Goal: Task Accomplishment & Management: Use online tool/utility

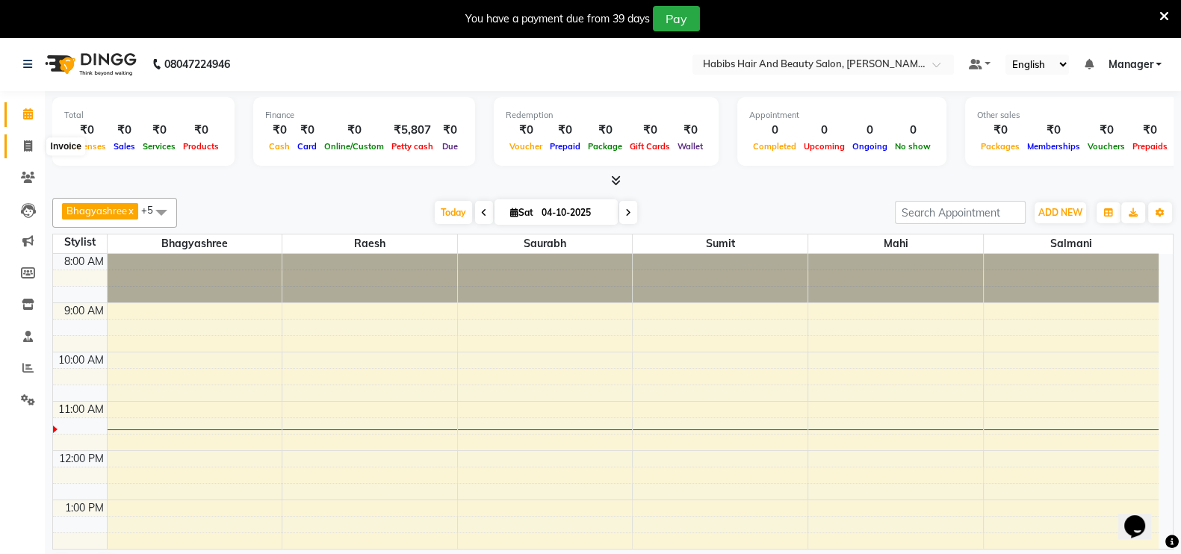
click at [25, 144] on icon at bounding box center [28, 145] width 8 height 11
select select "service"
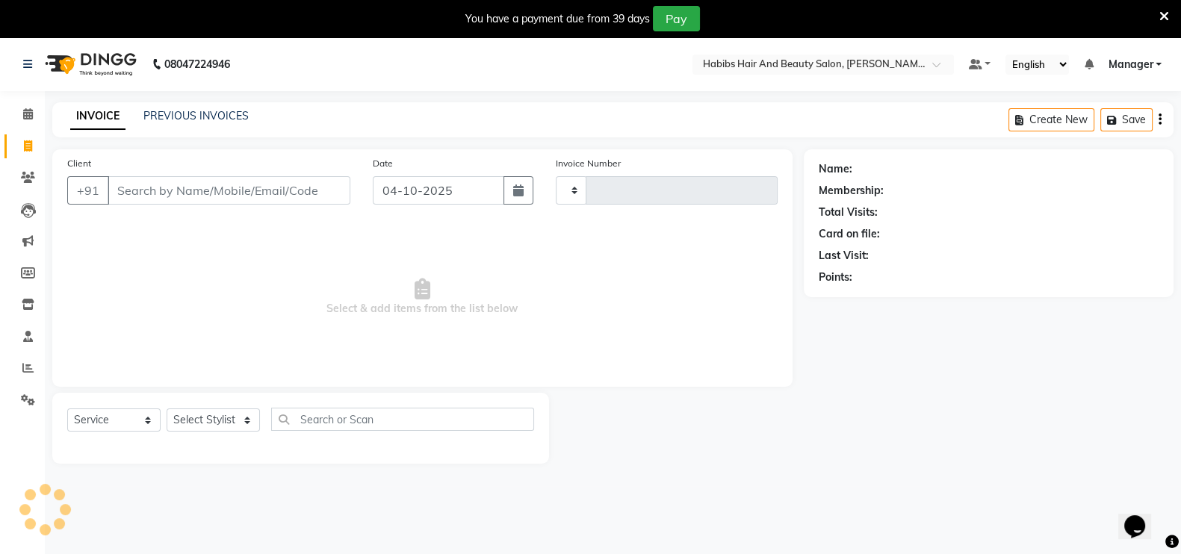
type input "0074"
select select "8911"
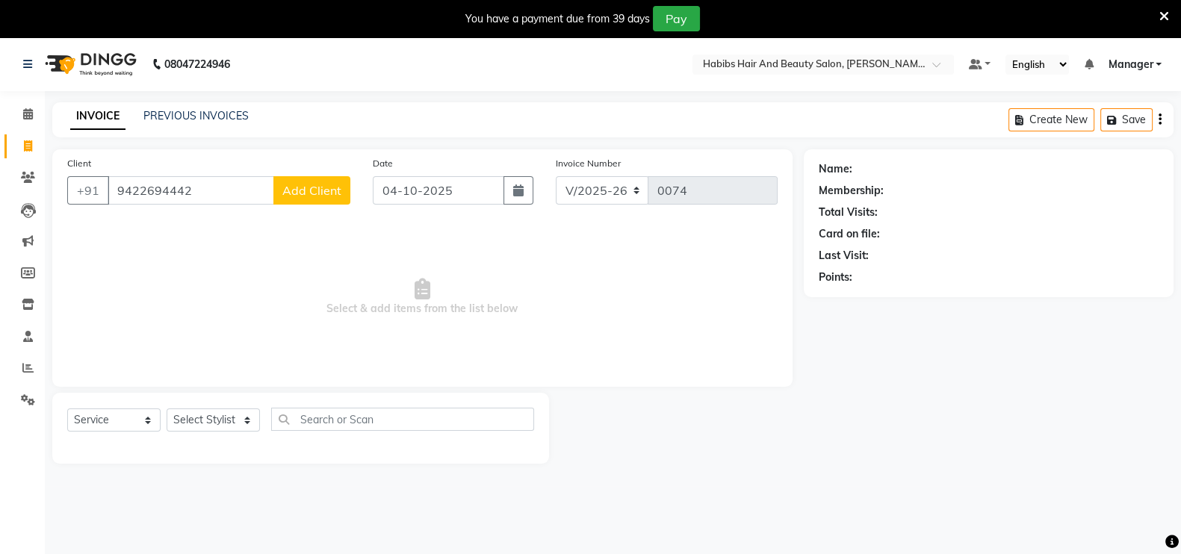
type input "9422694442"
click at [335, 184] on span "Add Client" at bounding box center [311, 190] width 59 height 15
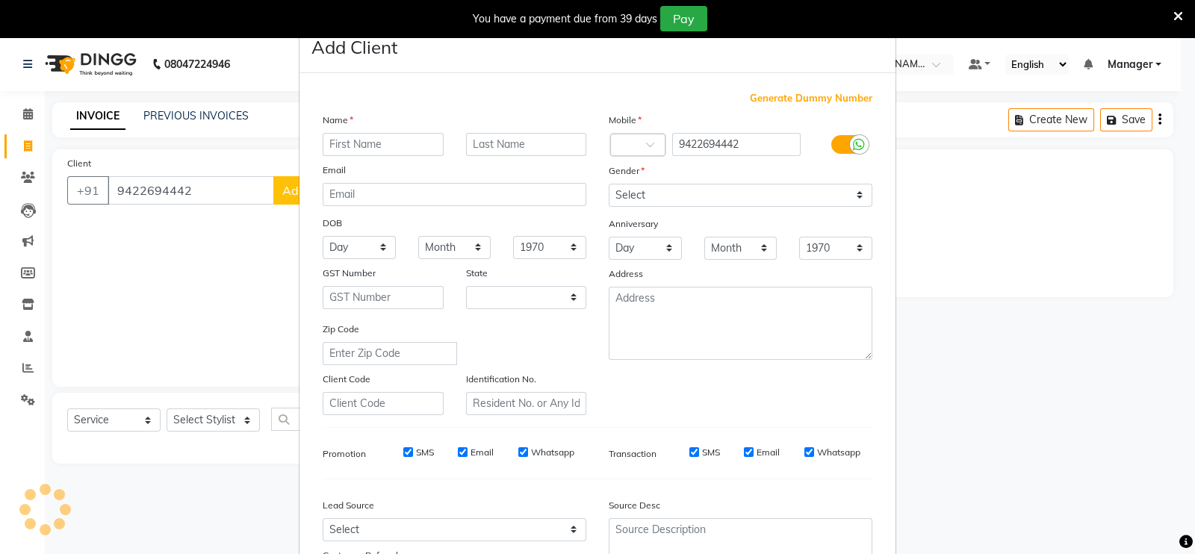
select select "22"
type input "Kavita"
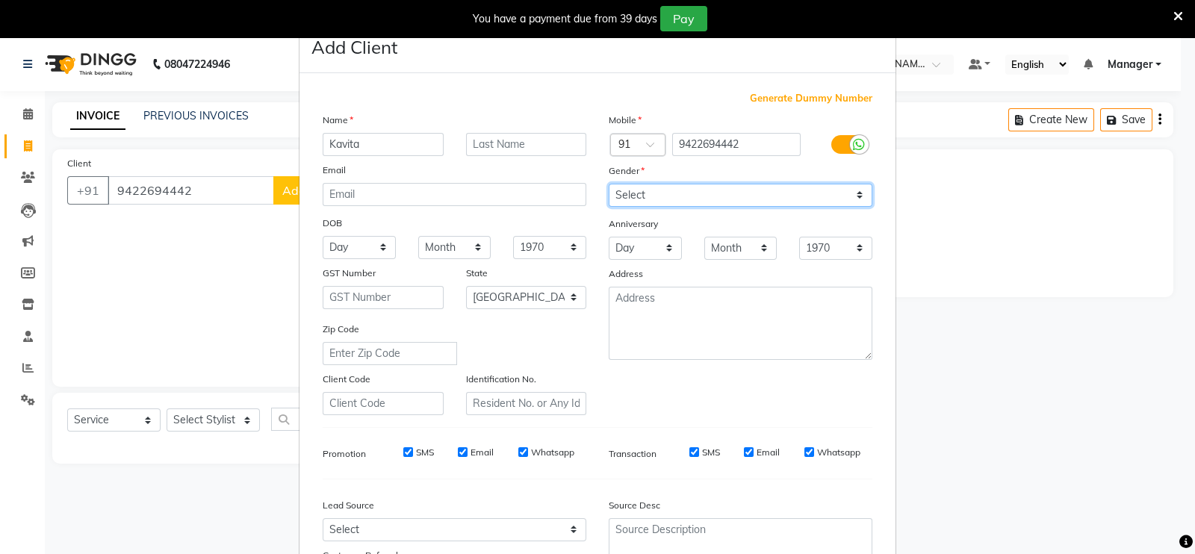
click at [669, 187] on select "Select [DEMOGRAPHIC_DATA] [DEMOGRAPHIC_DATA] Other Prefer Not To Say" at bounding box center [741, 195] width 264 height 23
select select "[DEMOGRAPHIC_DATA]"
click at [609, 185] on select "Select [DEMOGRAPHIC_DATA] [DEMOGRAPHIC_DATA] Other Prefer Not To Say" at bounding box center [741, 195] width 264 height 23
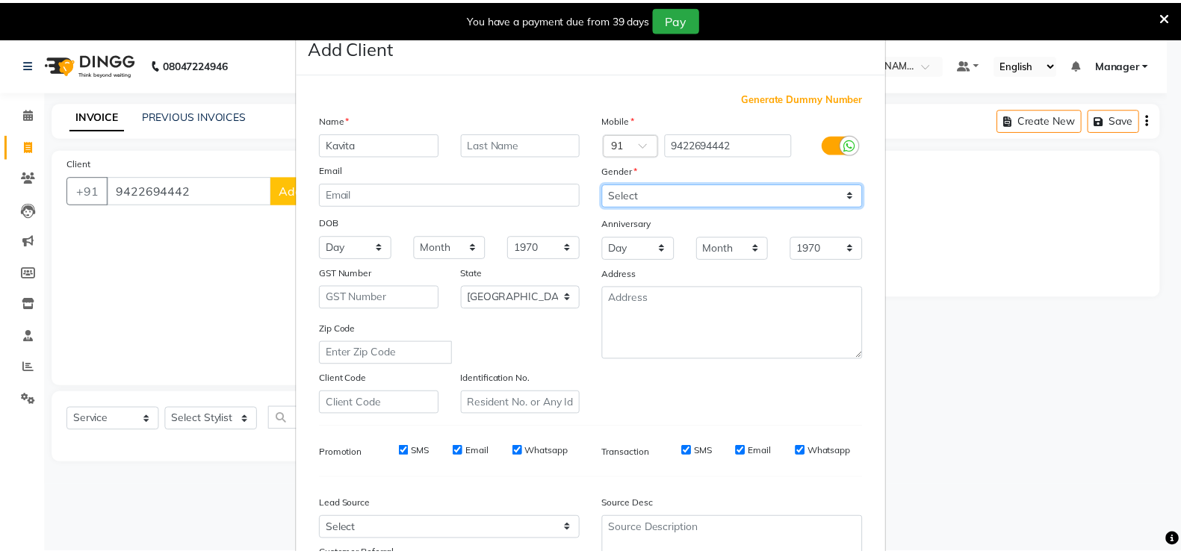
scroll to position [143, 0]
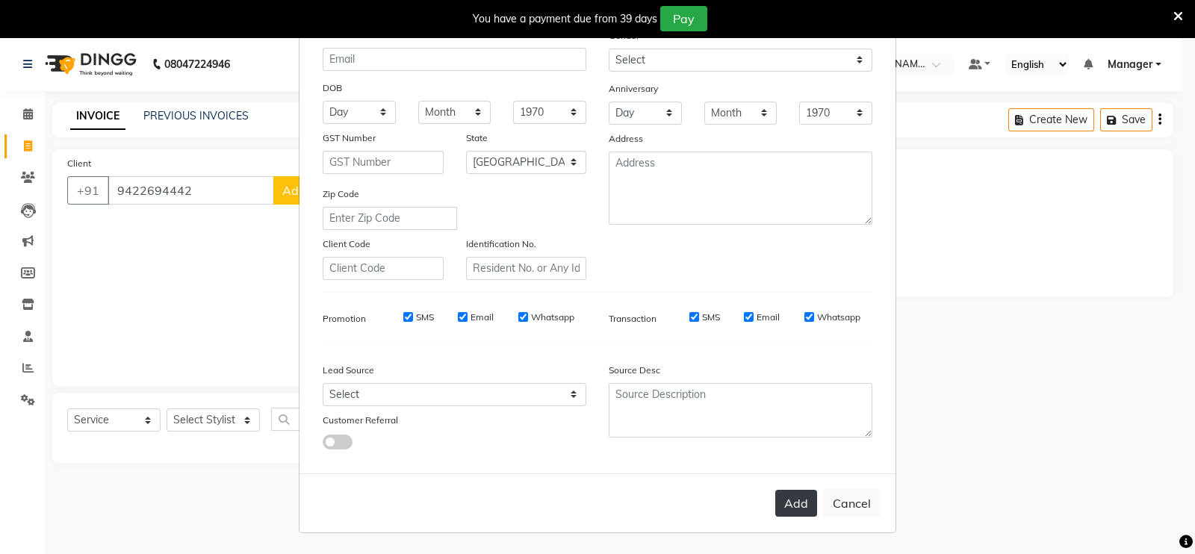
click at [796, 498] on button "Add" at bounding box center [796, 503] width 42 height 27
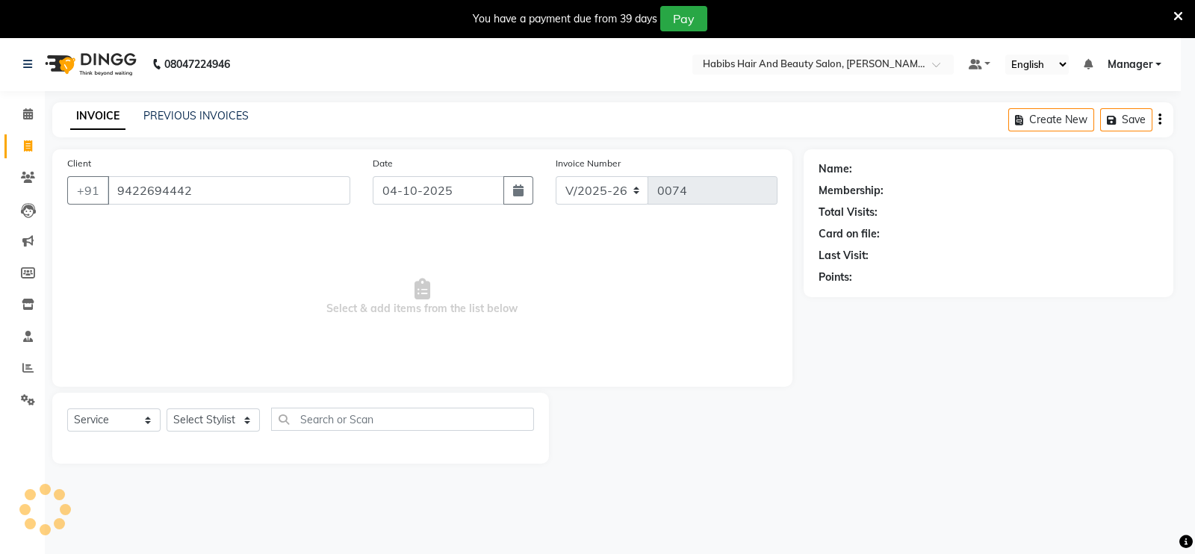
type input "94******42"
select select
select select "null"
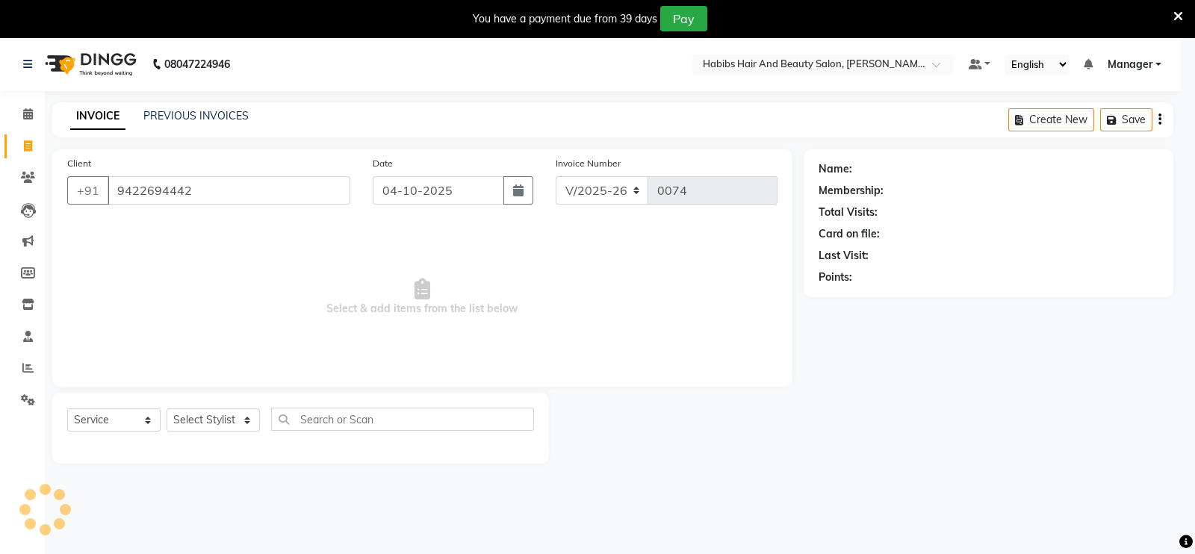
select select
checkbox input "false"
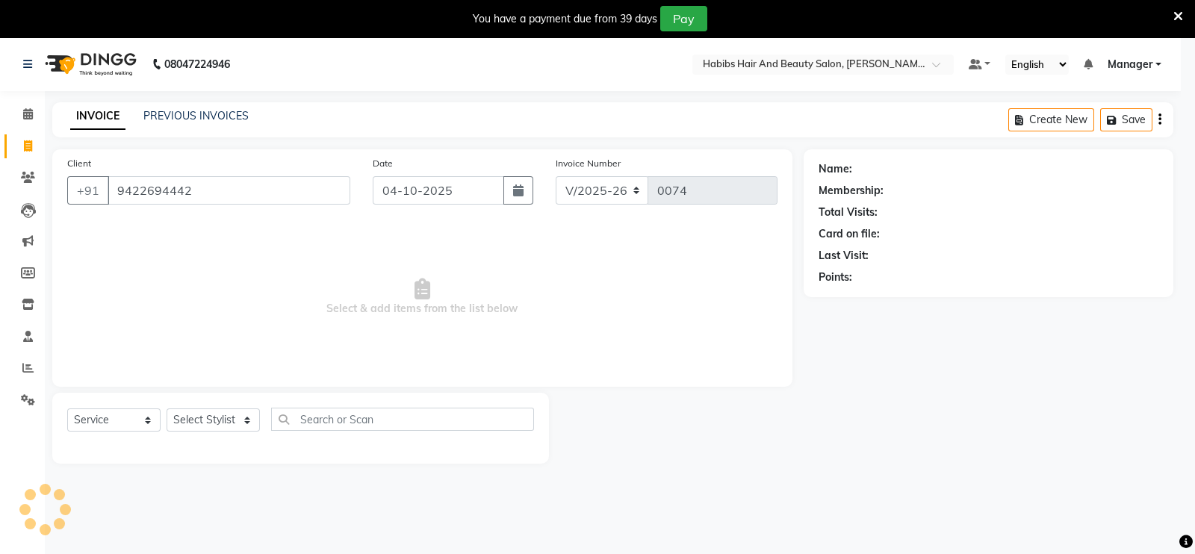
checkbox input "false"
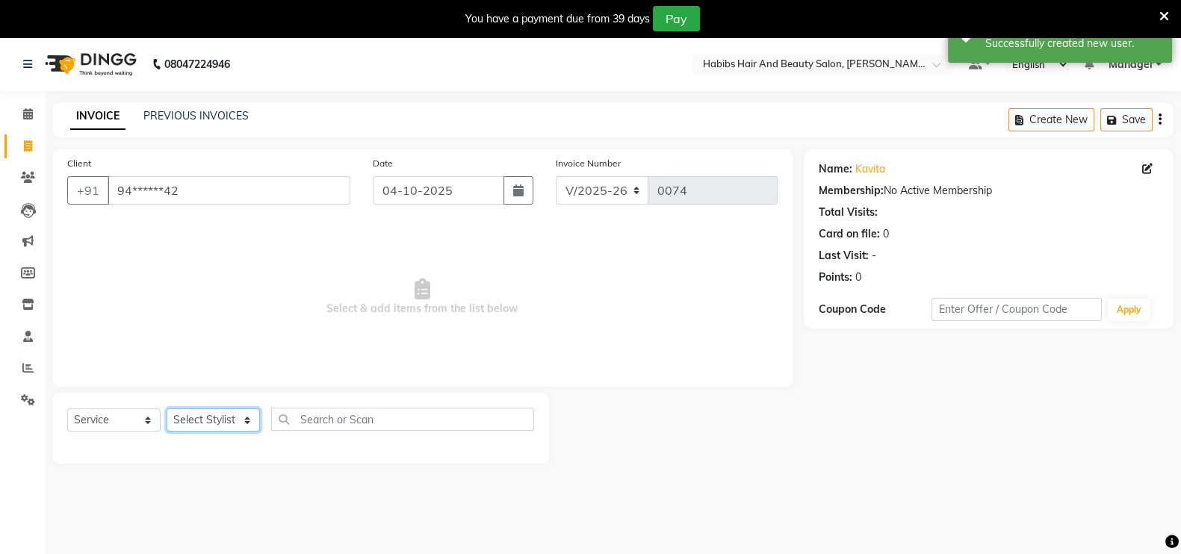
click at [214, 423] on select "Select Stylist [PERSON_NAME] mahi Manager [PERSON_NAME]" at bounding box center [213, 420] width 93 height 23
select select "91924"
click at [167, 409] on select "Select Stylist [PERSON_NAME] mahi Manager [PERSON_NAME]" at bounding box center [213, 420] width 93 height 23
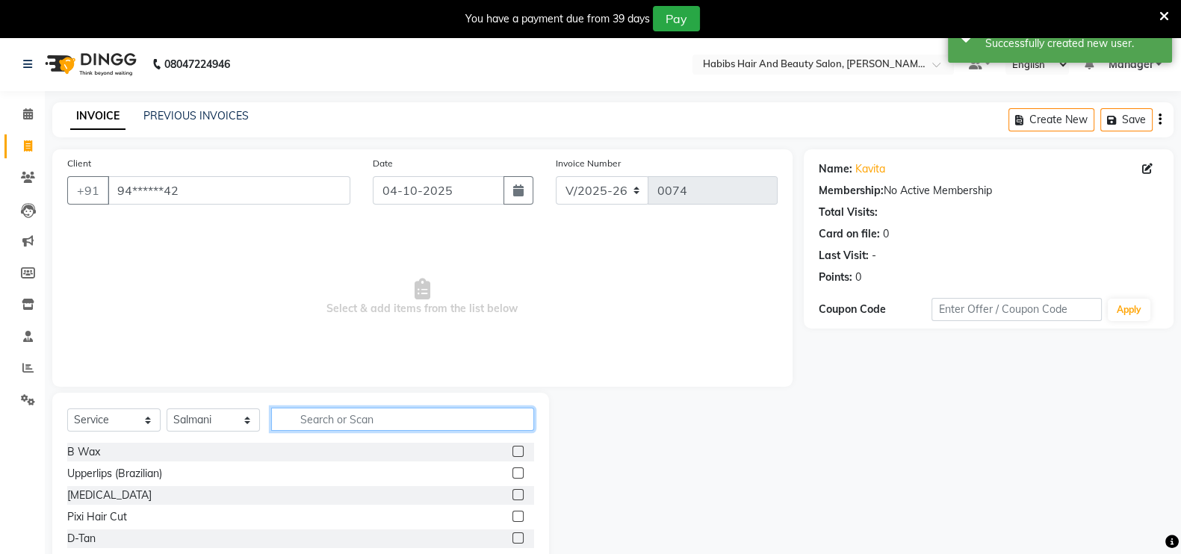
click at [310, 414] on input "text" at bounding box center [402, 419] width 263 height 23
type input "h"
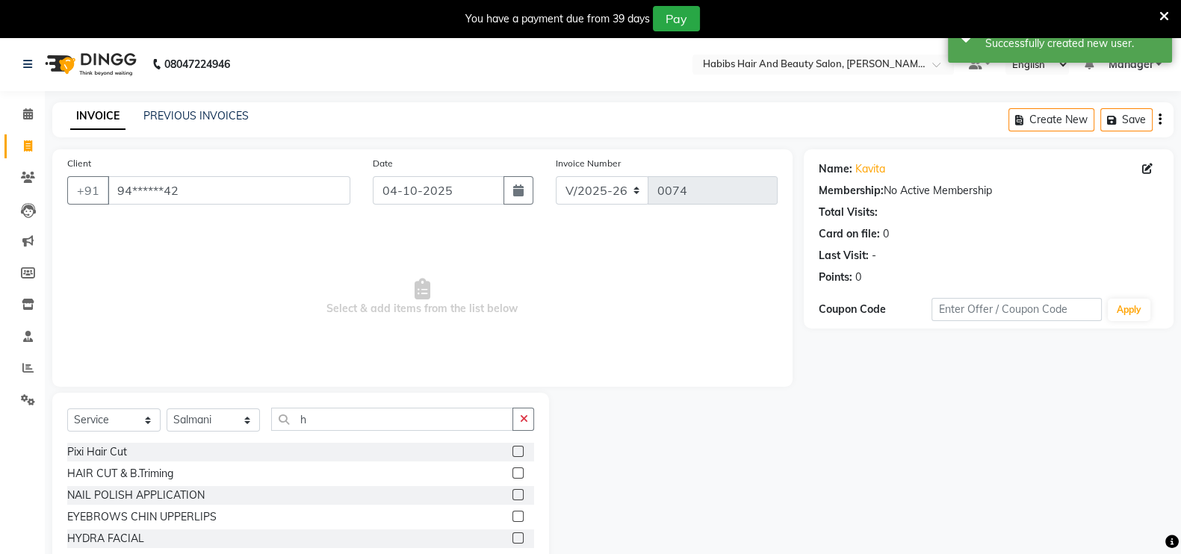
click at [343, 494] on div "NAIL POLISH APPLICATION" at bounding box center [300, 495] width 467 height 19
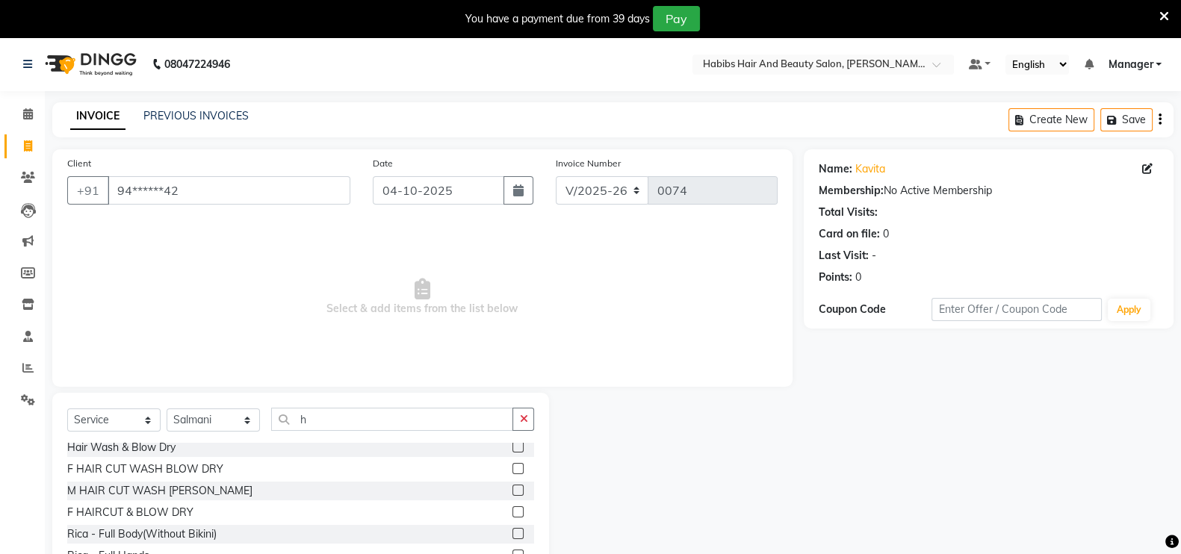
scroll to position [302, 0]
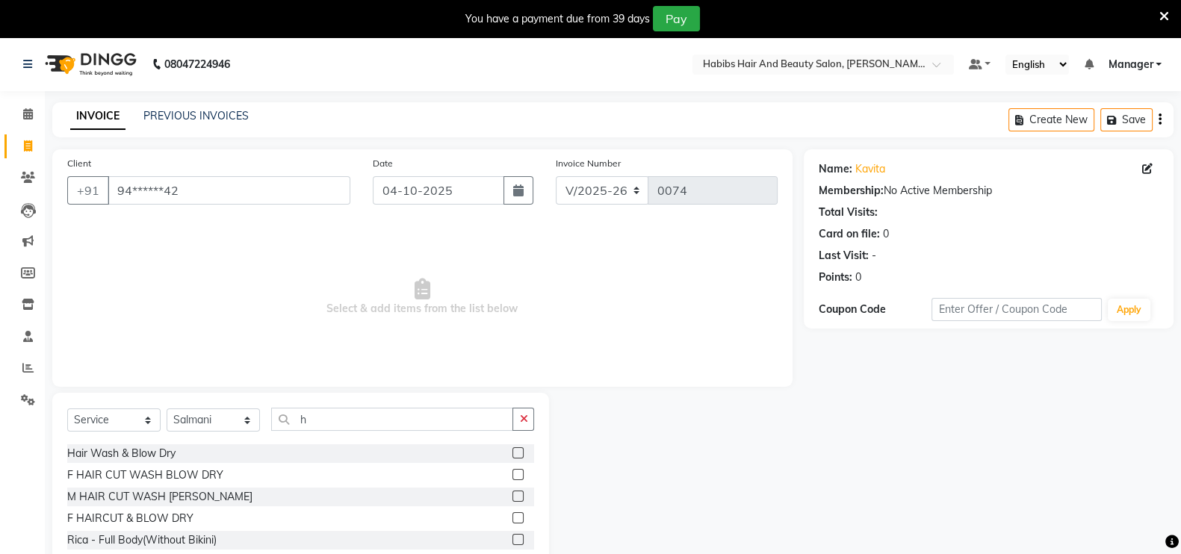
click at [512, 478] on label at bounding box center [517, 474] width 11 height 11
click at [512, 478] on input "checkbox" at bounding box center [517, 476] width 10 height 10
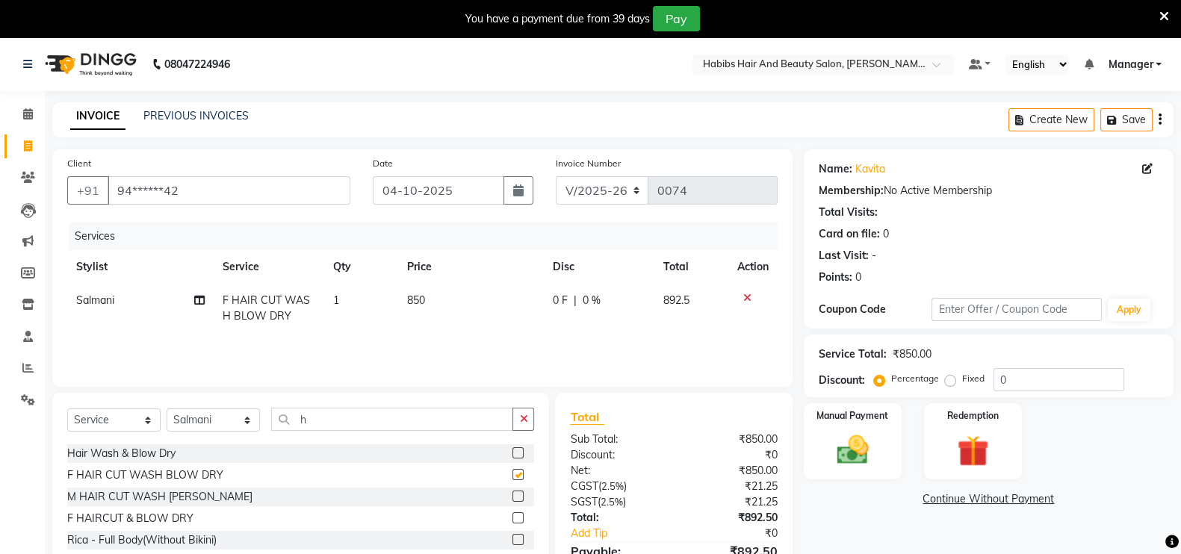
checkbox input "false"
click at [427, 300] on td "850" at bounding box center [471, 308] width 146 height 49
select select "91924"
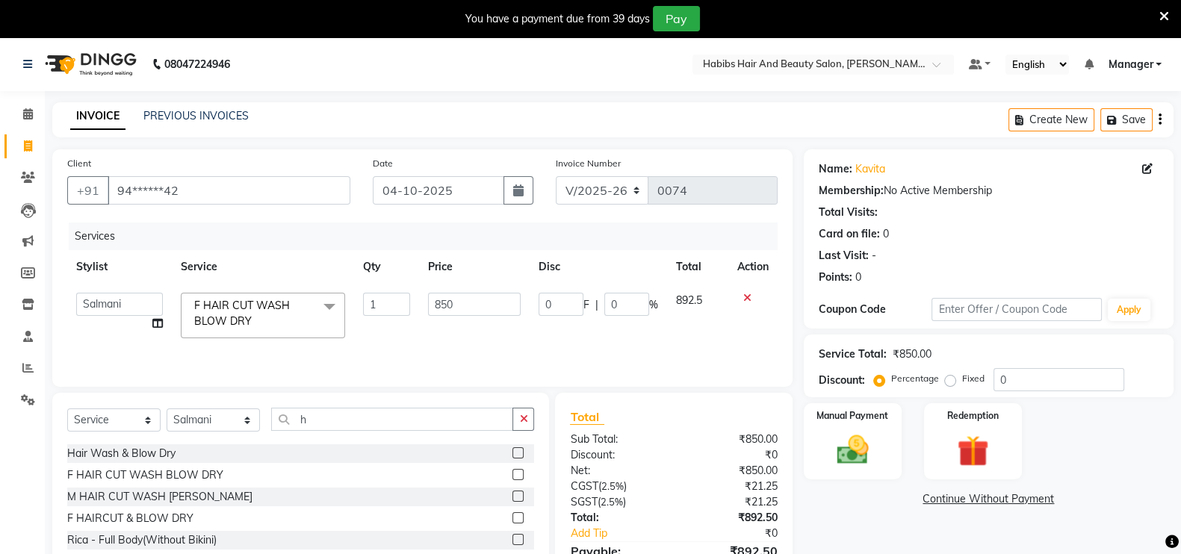
click at [428, 300] on input "850" at bounding box center [474, 304] width 93 height 23
type input "500"
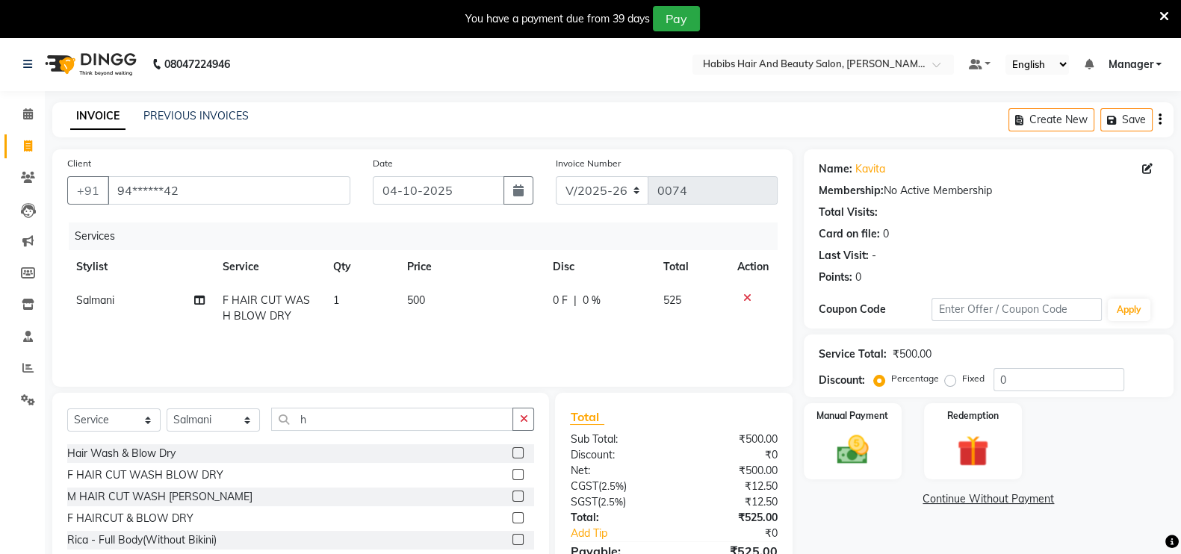
click at [521, 315] on td "500" at bounding box center [471, 308] width 146 height 49
select select "91924"
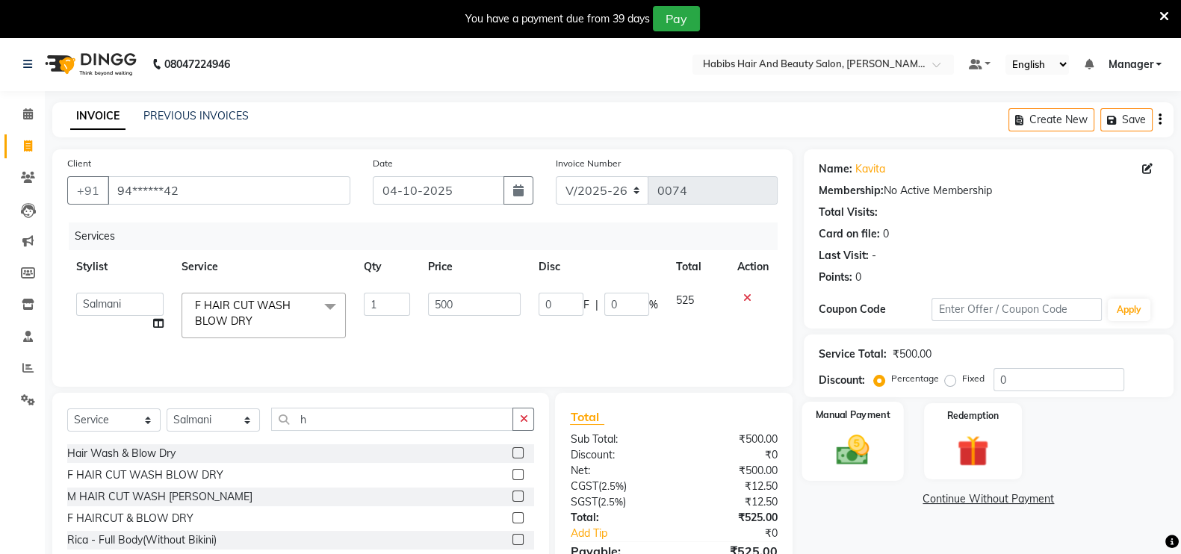
click at [870, 453] on img at bounding box center [852, 449] width 53 height 37
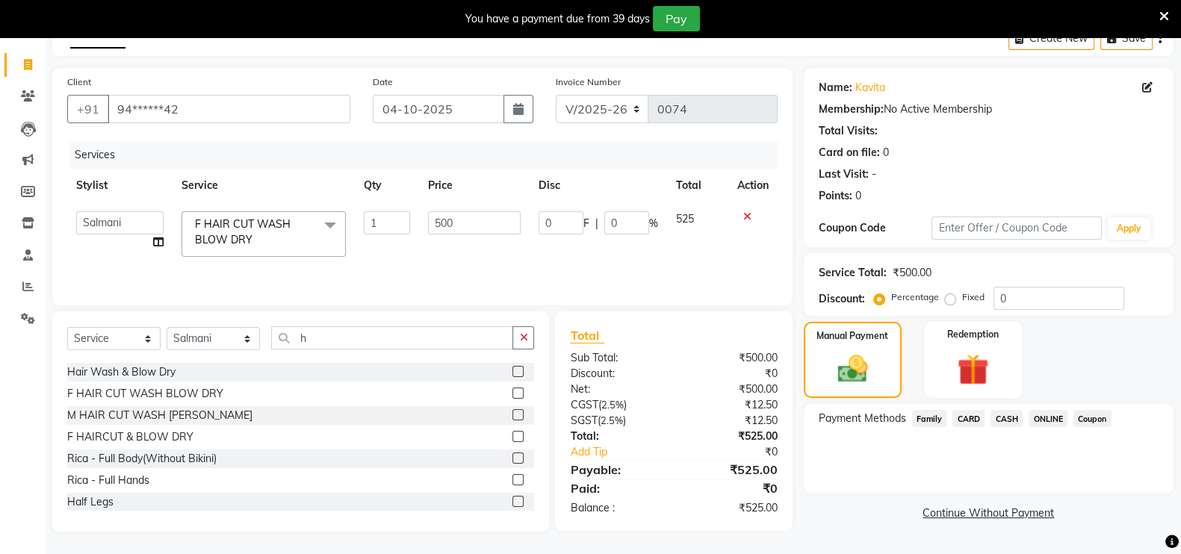
click at [1042, 415] on span "ONLINE" at bounding box center [1048, 418] width 39 height 17
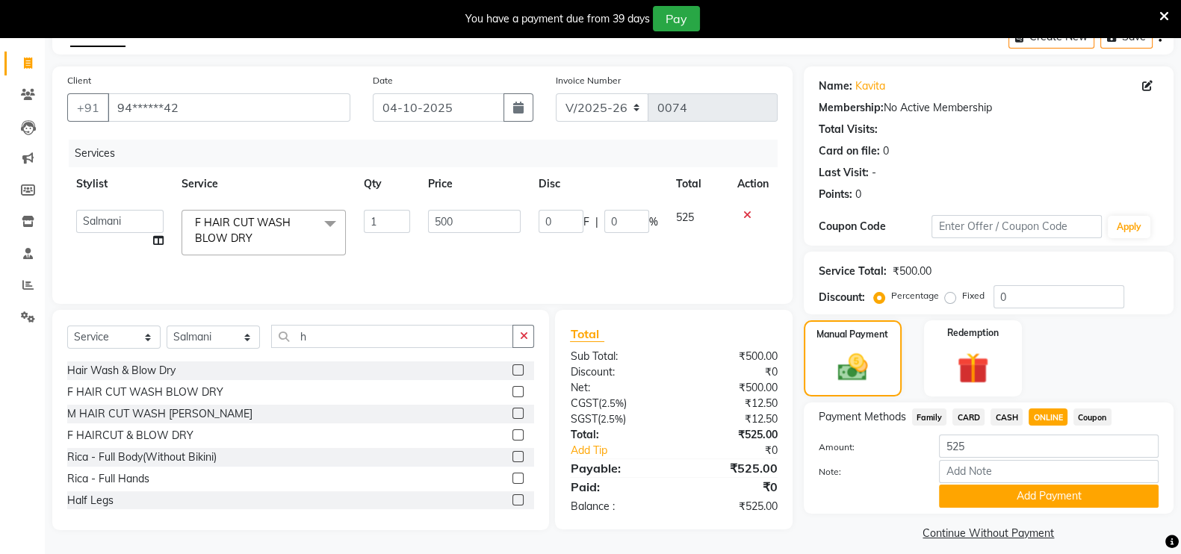
scroll to position [97, 0]
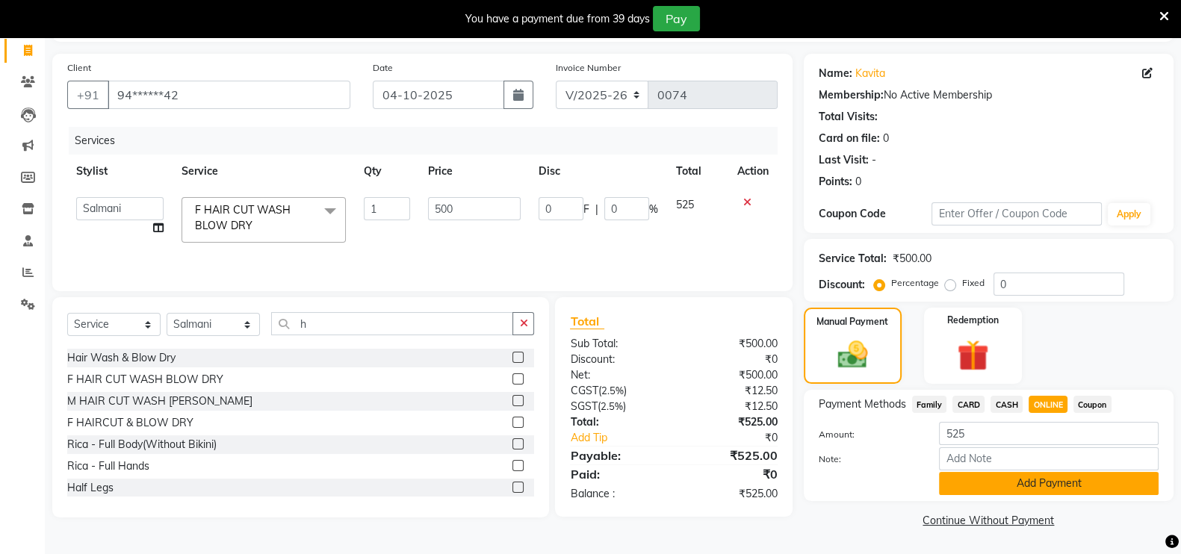
click at [990, 485] on button "Add Payment" at bounding box center [1049, 483] width 220 height 23
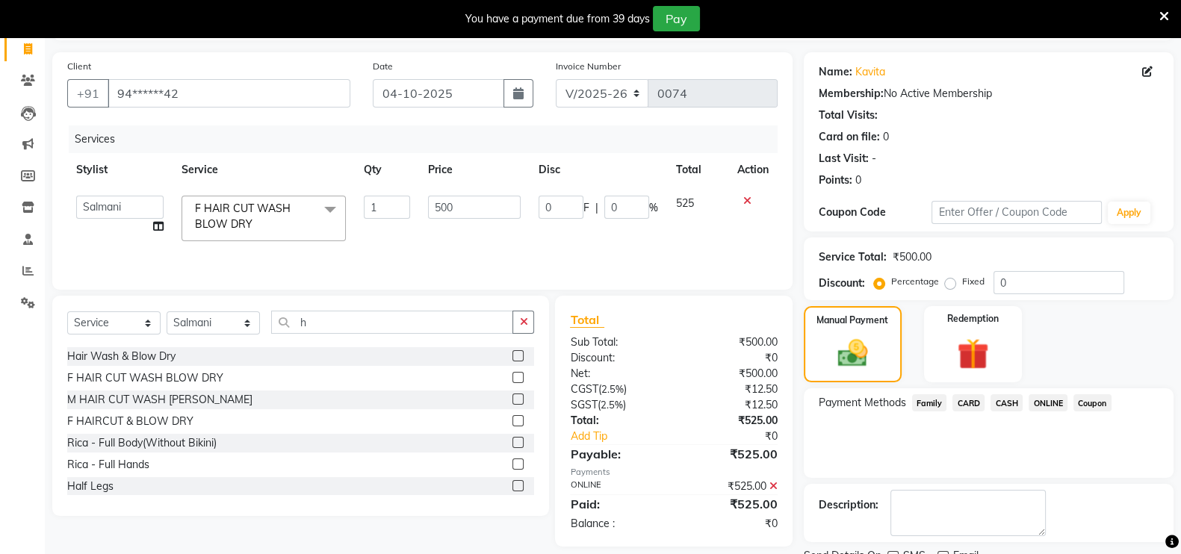
scroll to position [158, 0]
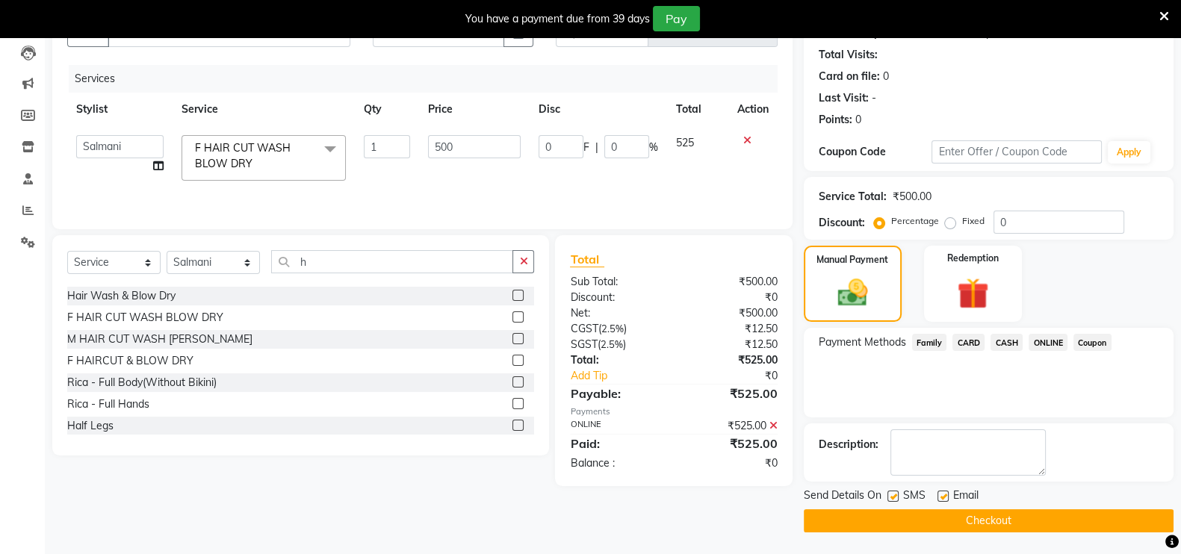
click at [969, 521] on button "Checkout" at bounding box center [989, 520] width 370 height 23
